Goal: Transaction & Acquisition: Purchase product/service

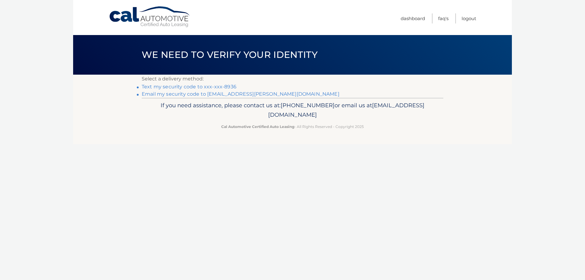
click at [215, 86] on link "Text my security code to xxx-xxx-8936" at bounding box center [189, 87] width 95 height 6
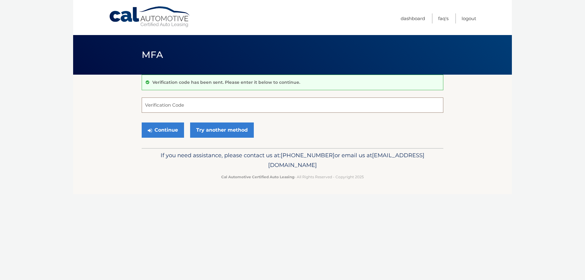
click at [165, 107] on input "Verification Code" at bounding box center [293, 104] width 302 height 15
type input "542428"
click at [167, 127] on button "Continue" at bounding box center [163, 129] width 42 height 15
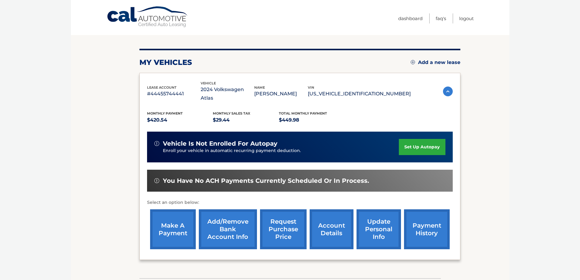
scroll to position [61, 0]
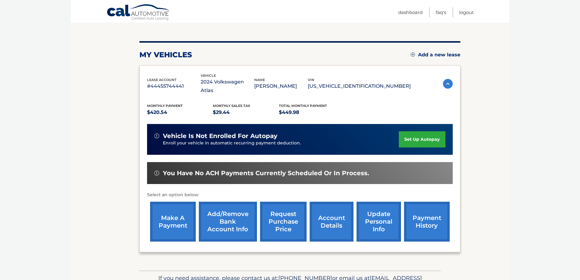
click at [168, 215] on link "make a payment" at bounding box center [173, 222] width 46 height 40
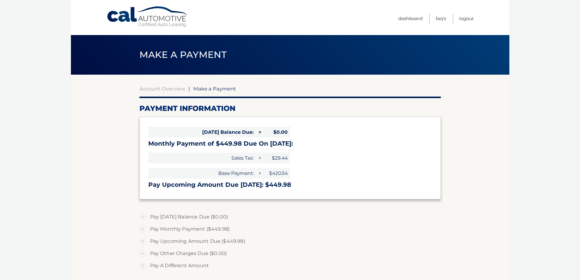
select select "MjcwNGM5ZmQtNzViYy00NjYzLWE3NDctMDg4ZjU2Y2VmZGM5"
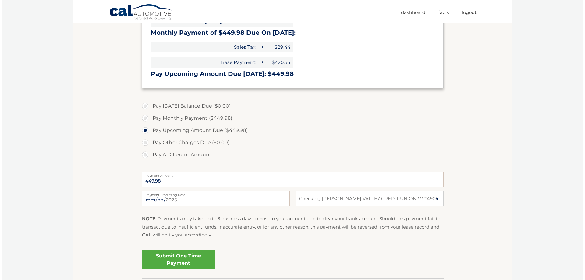
scroll to position [152, 0]
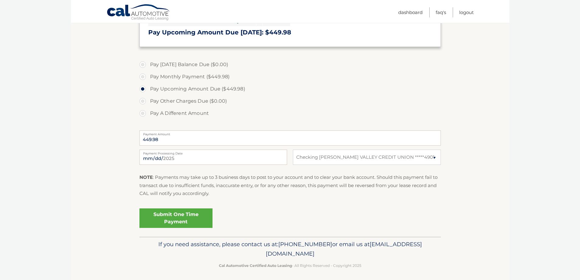
click at [182, 221] on link "Submit One Time Payment" at bounding box center [176, 217] width 73 height 19
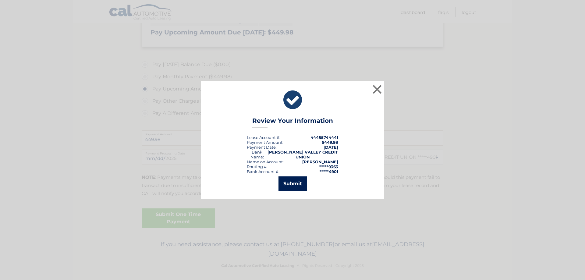
click at [294, 184] on button "Submit" at bounding box center [292, 183] width 28 height 15
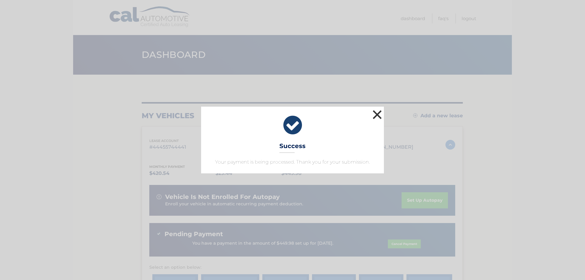
click at [375, 115] on button "×" at bounding box center [377, 114] width 12 height 12
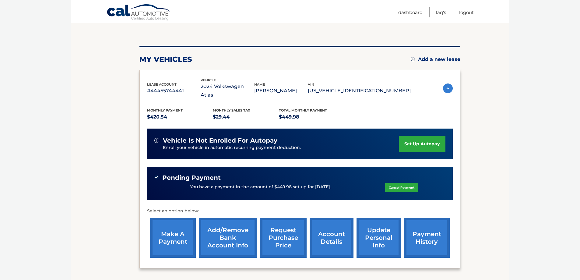
scroll to position [91, 0]
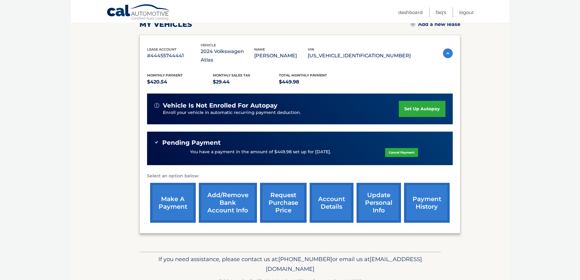
click at [290, 201] on link "request purchase price" at bounding box center [283, 203] width 47 height 40
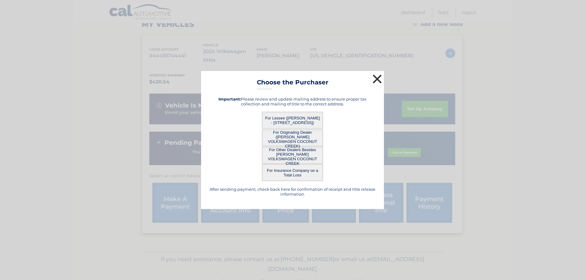
click at [373, 80] on button "×" at bounding box center [377, 79] width 12 height 12
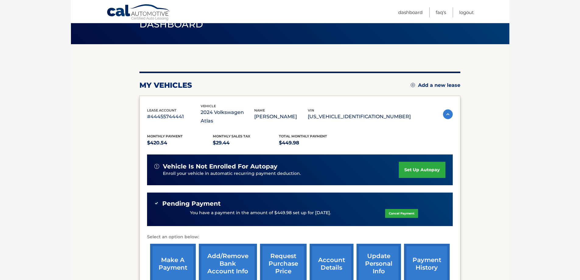
scroll to position [0, 0]
